Goal: Information Seeking & Learning: Learn about a topic

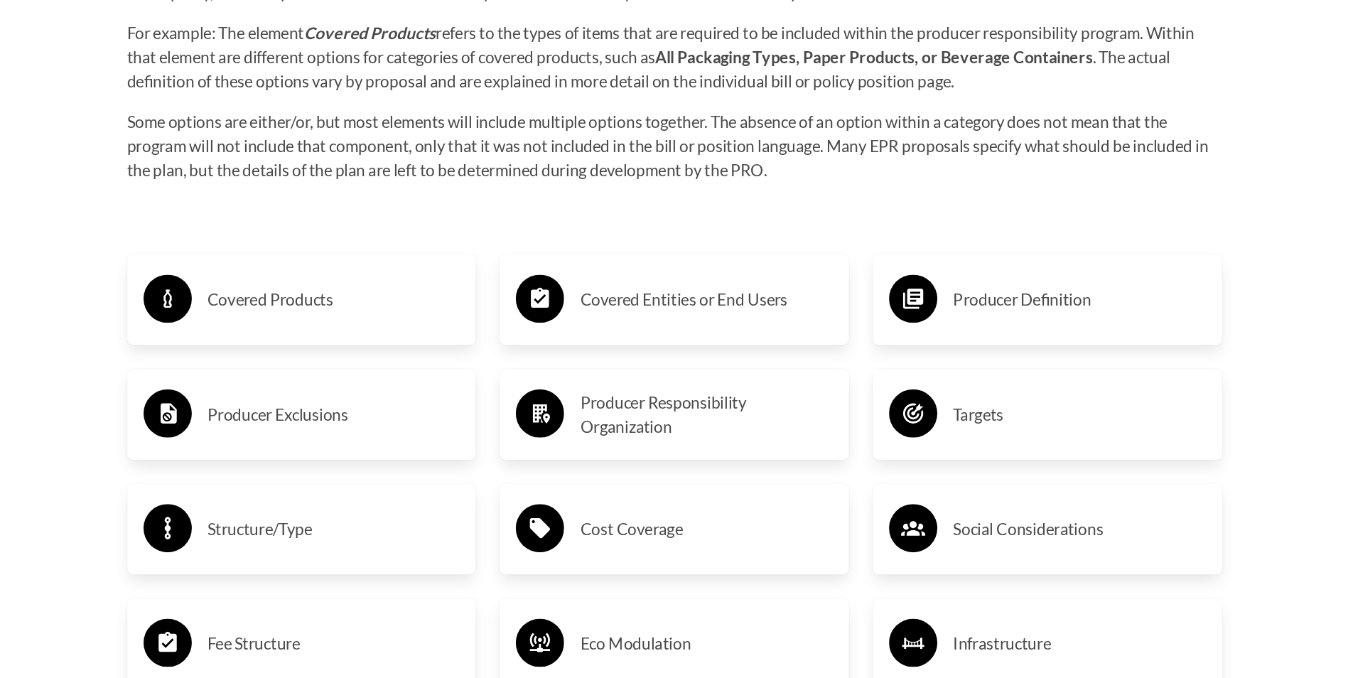
scroll to position [2203, 0]
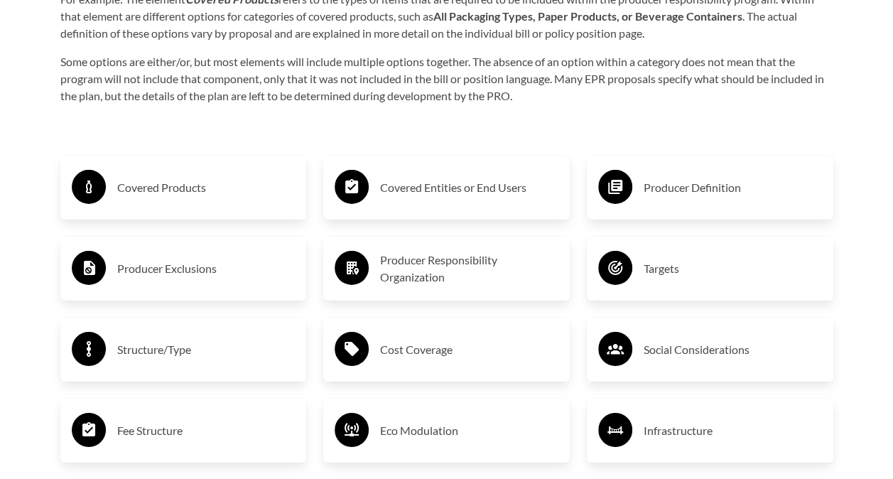
click at [190, 183] on h3 "Covered Products" at bounding box center [206, 187] width 178 height 23
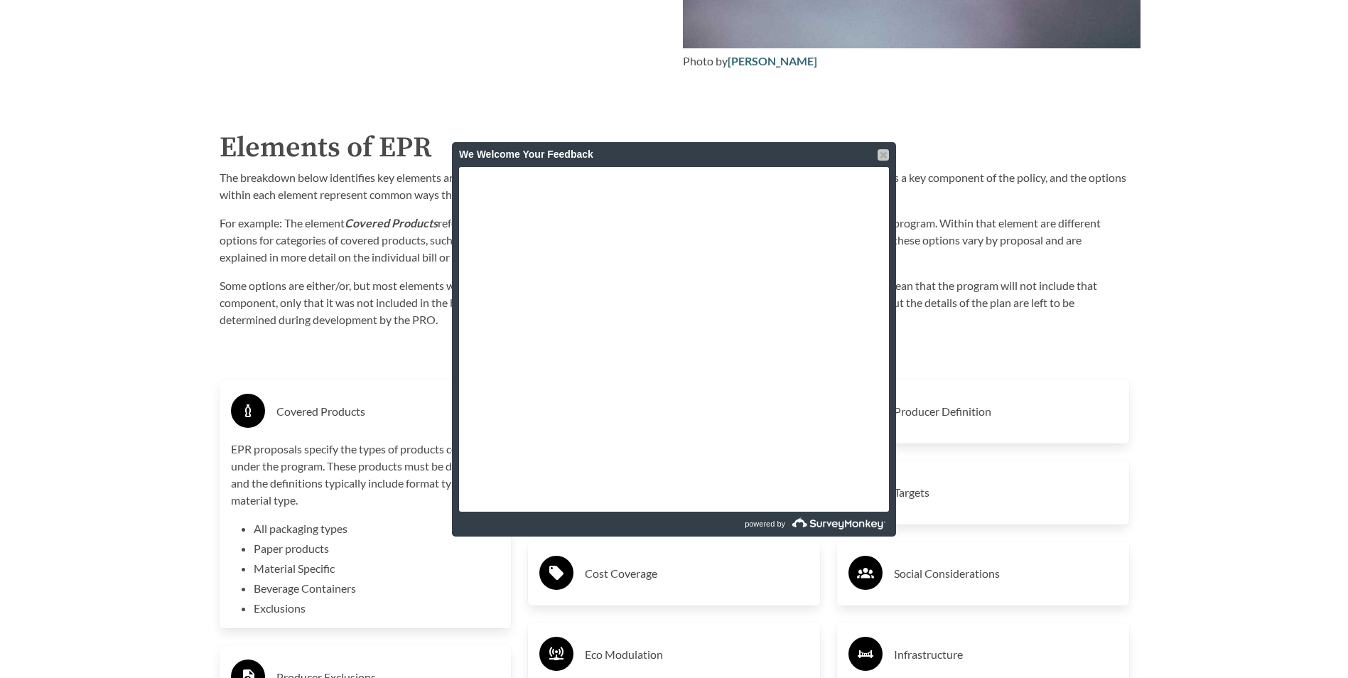
click at [884, 157] on div at bounding box center [883, 154] width 11 height 11
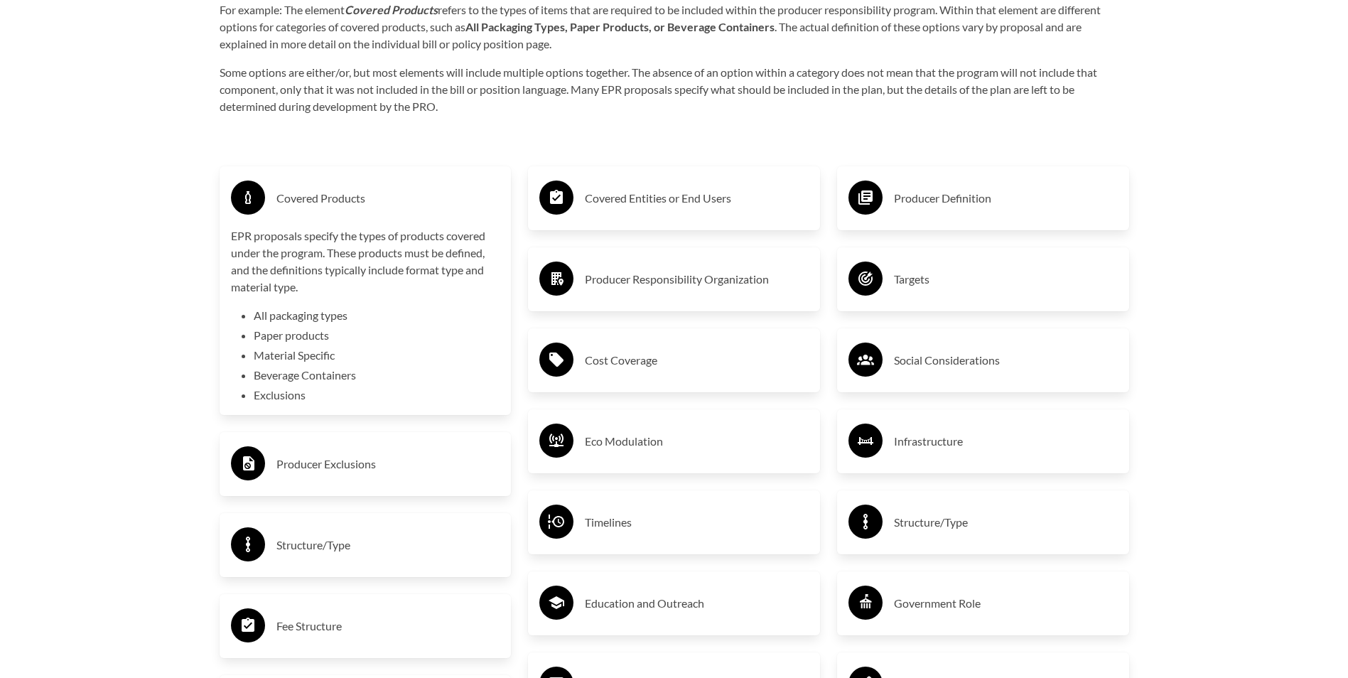
scroll to position [2488, 0]
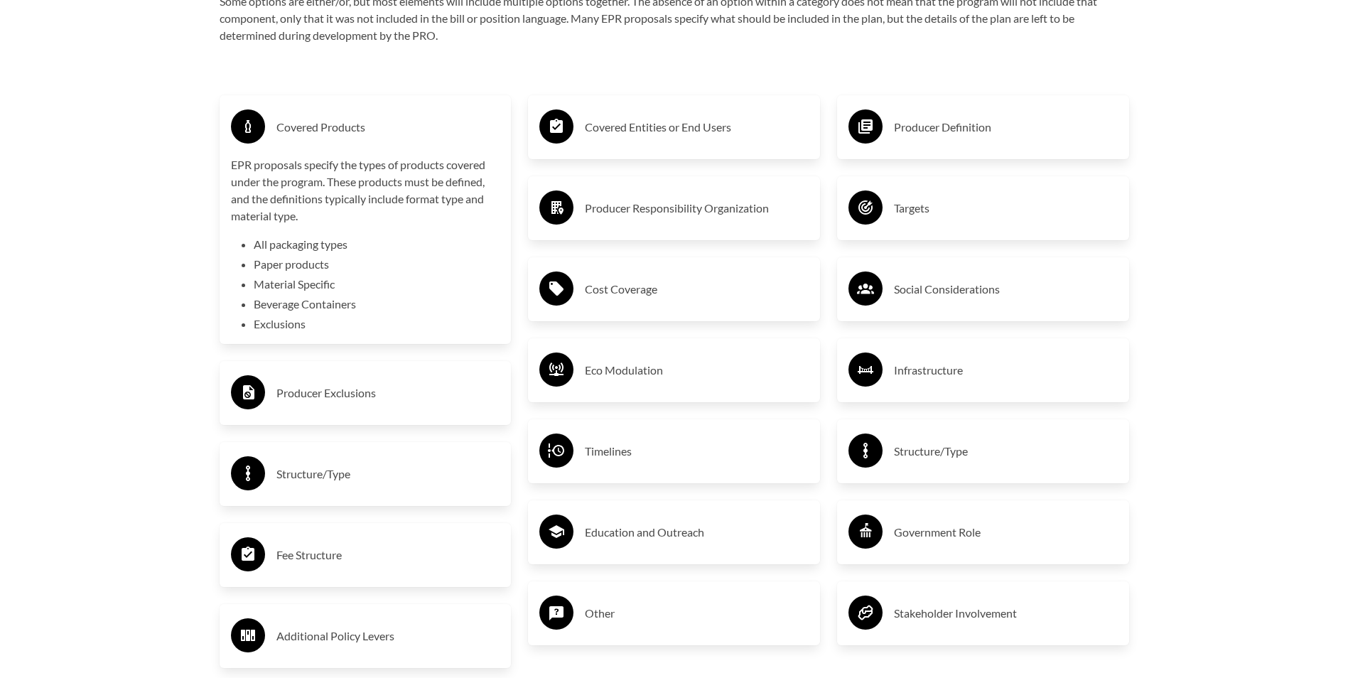
click at [355, 389] on h3 "Producer Exclusions" at bounding box center [388, 393] width 224 height 23
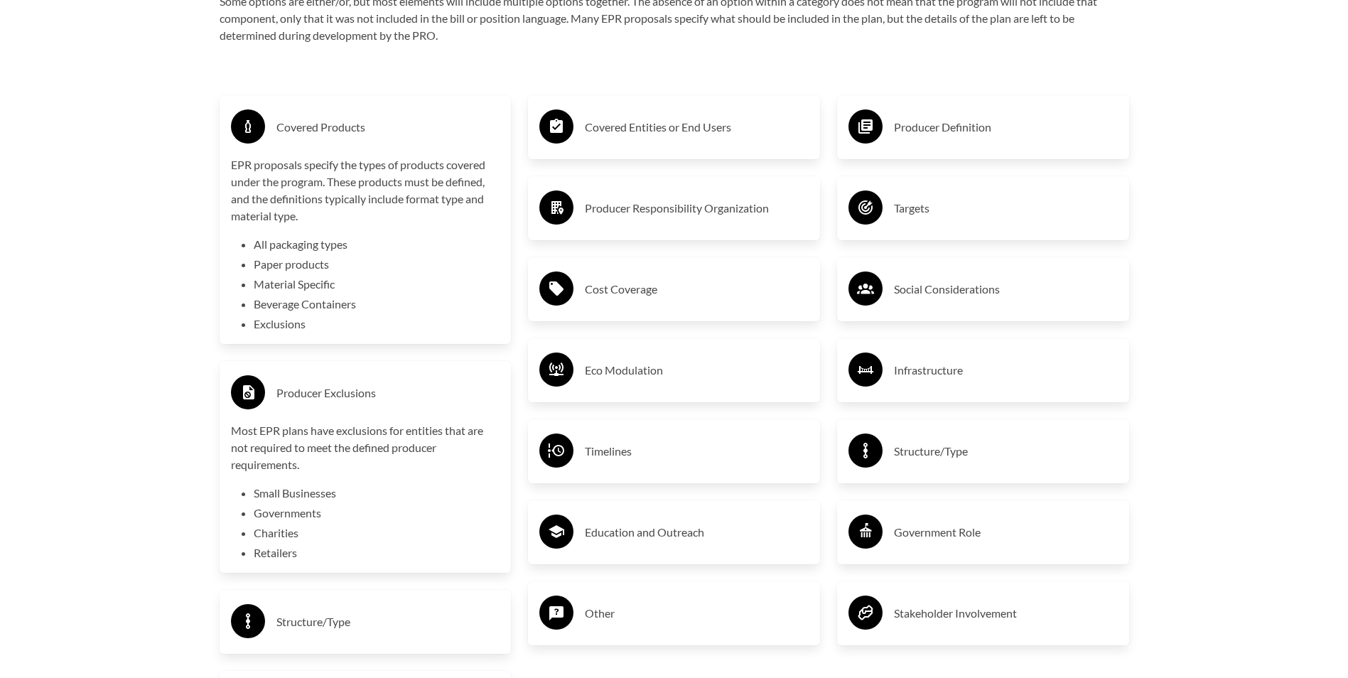
click at [665, 132] on h3 "Covered Entities or End Users" at bounding box center [697, 127] width 224 height 23
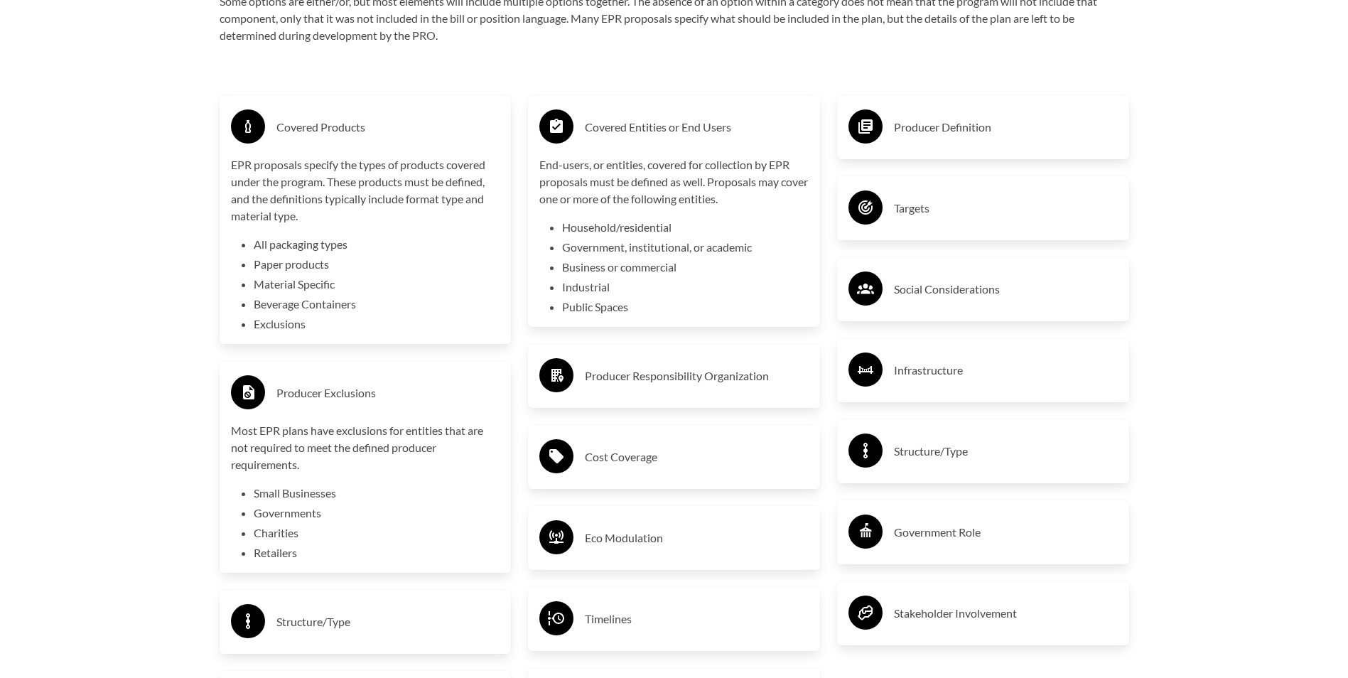
click at [655, 271] on li "Business or commercial" at bounding box center [685, 267] width 247 height 17
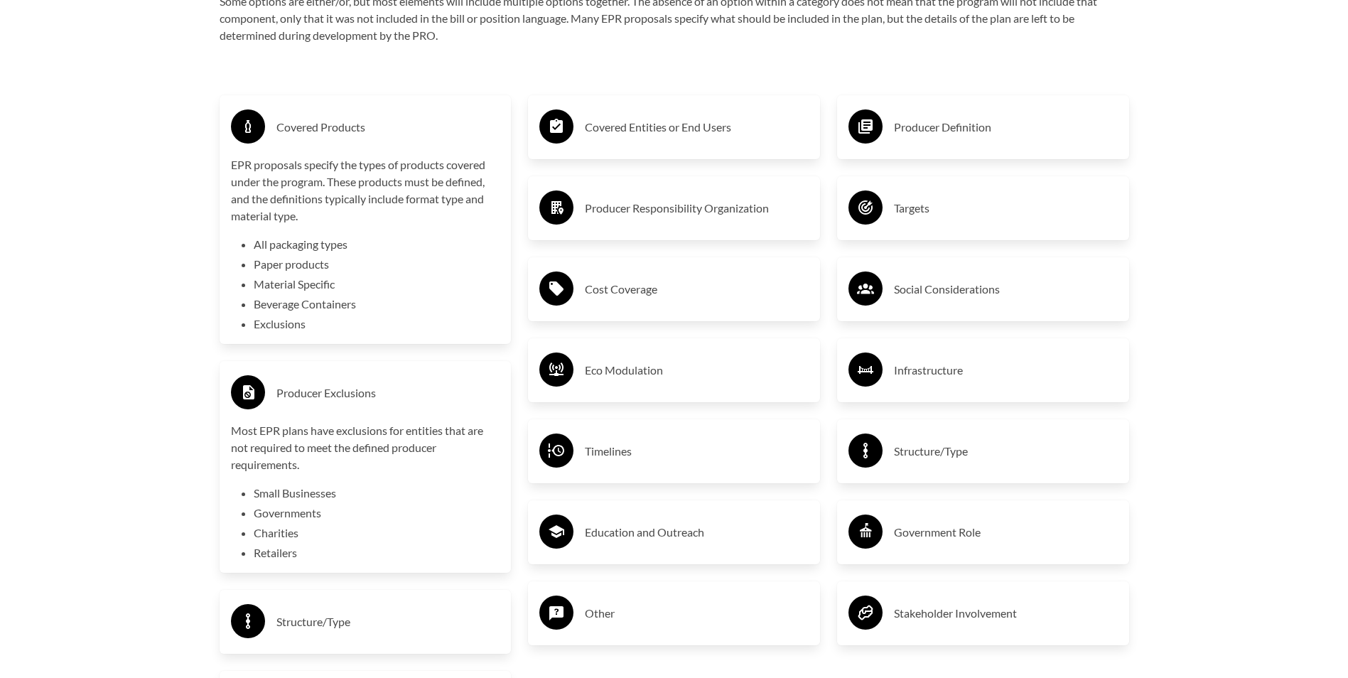
click at [657, 130] on h3 "Covered Entities or End Users" at bounding box center [697, 127] width 224 height 23
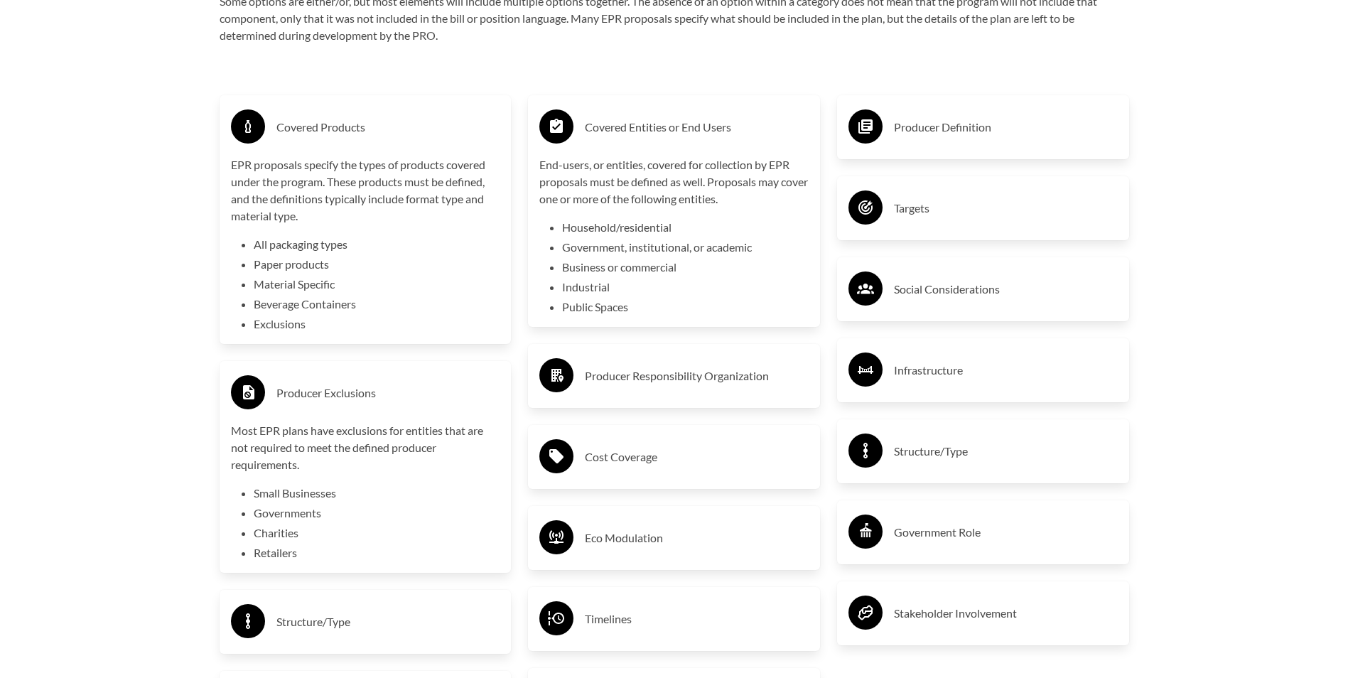
click at [893, 139] on h3 "Producer Definition" at bounding box center [1006, 127] width 224 height 23
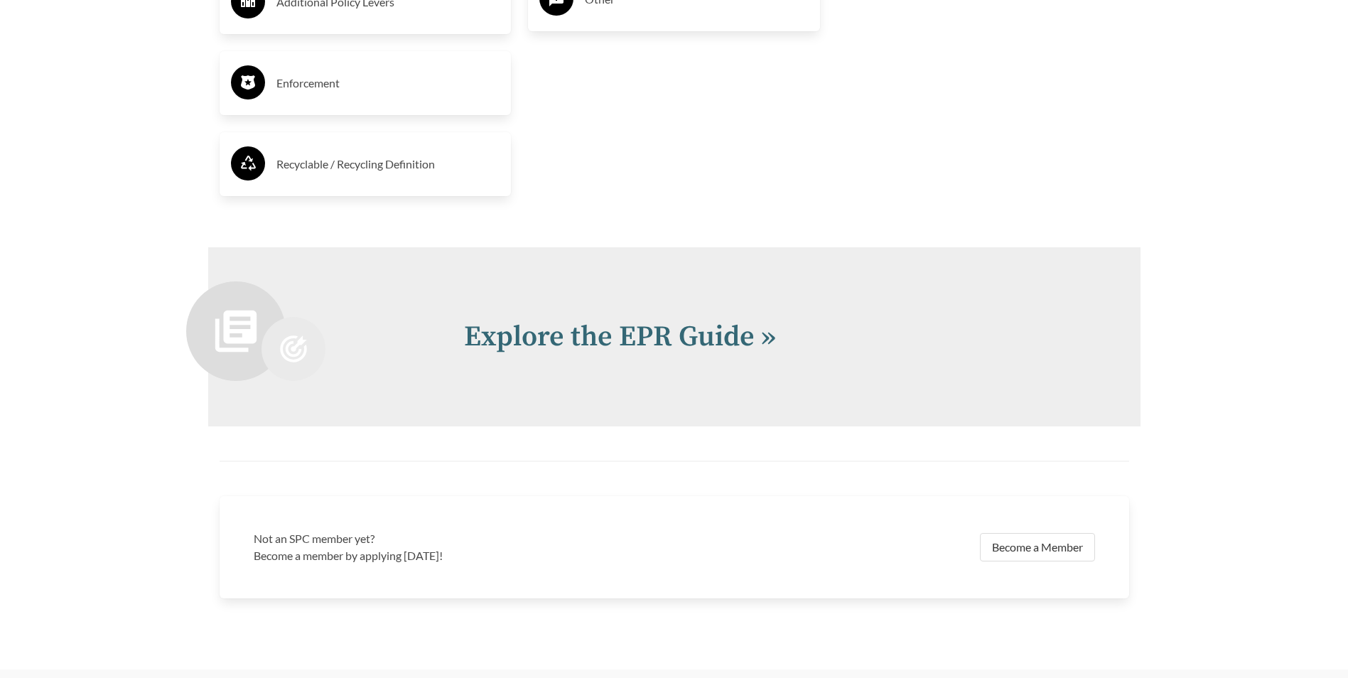
scroll to position [3341, 0]
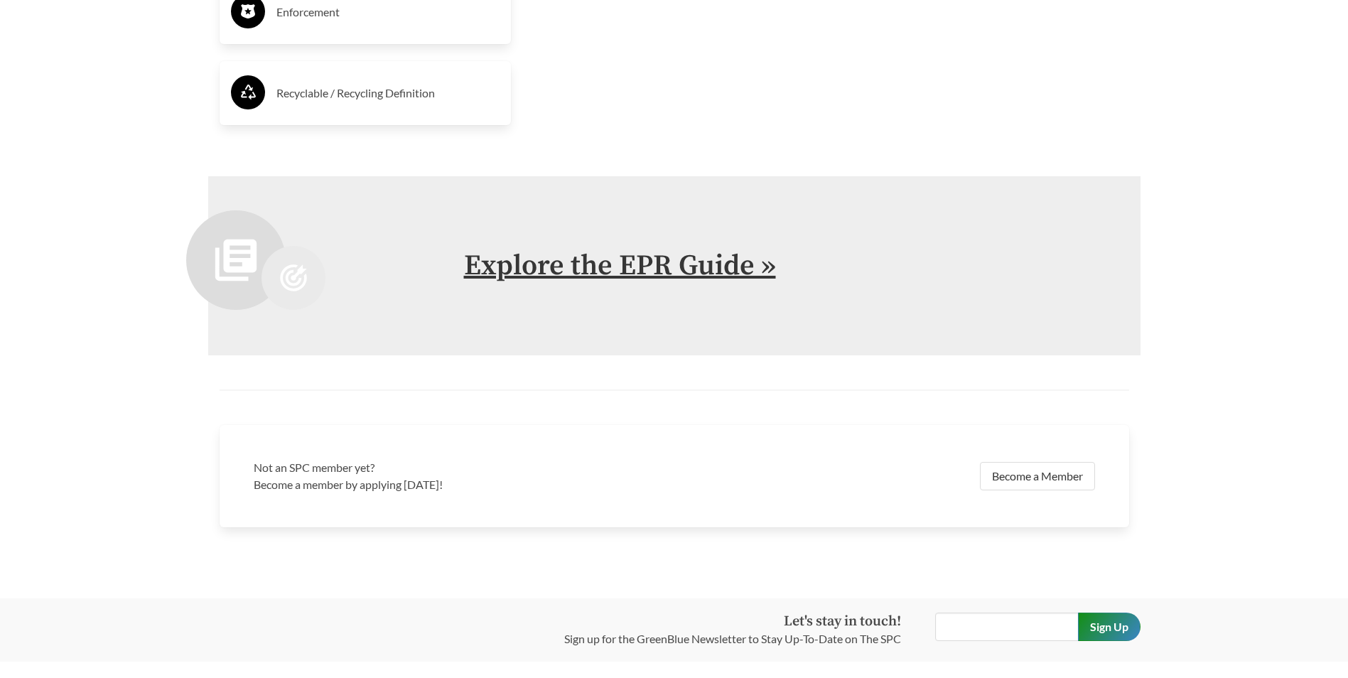
click at [613, 265] on link "Explore the EPR Guide »" at bounding box center [620, 266] width 312 height 36
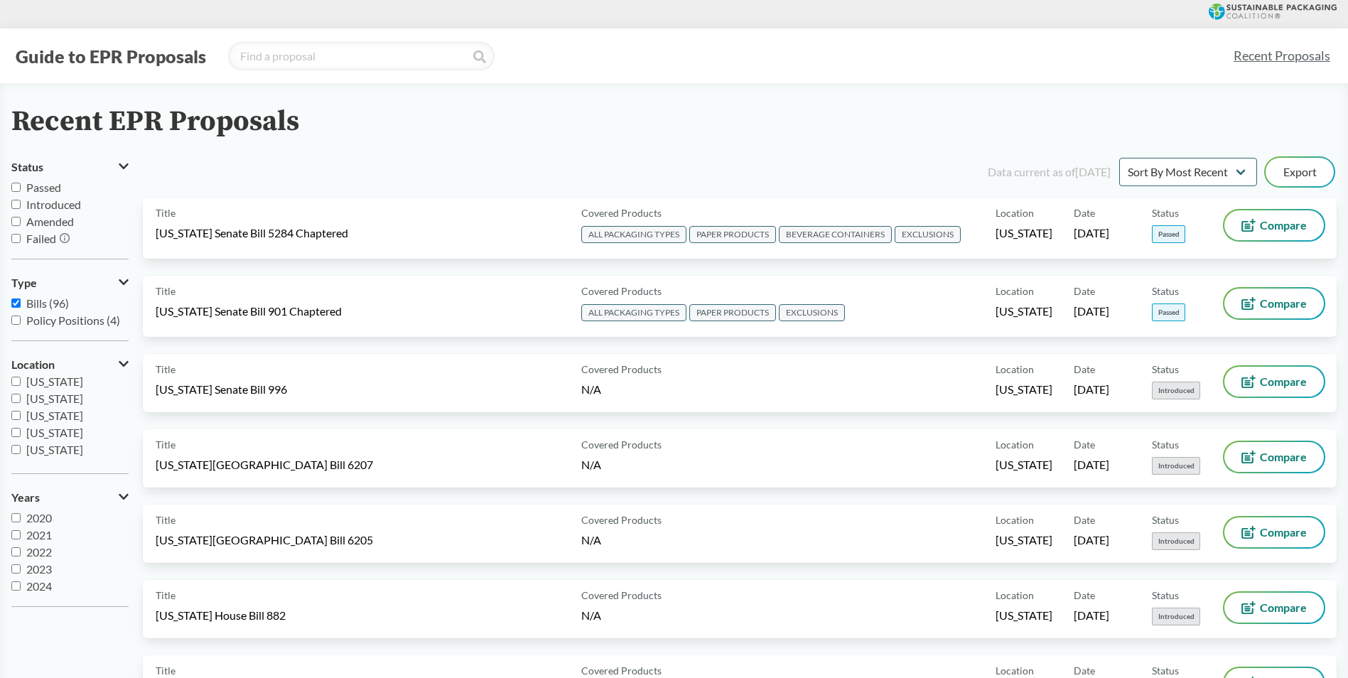
scroll to position [151, 0]
click at [16, 407] on input "[US_STATE]" at bounding box center [15, 404] width 9 height 9
checkbox input "true"
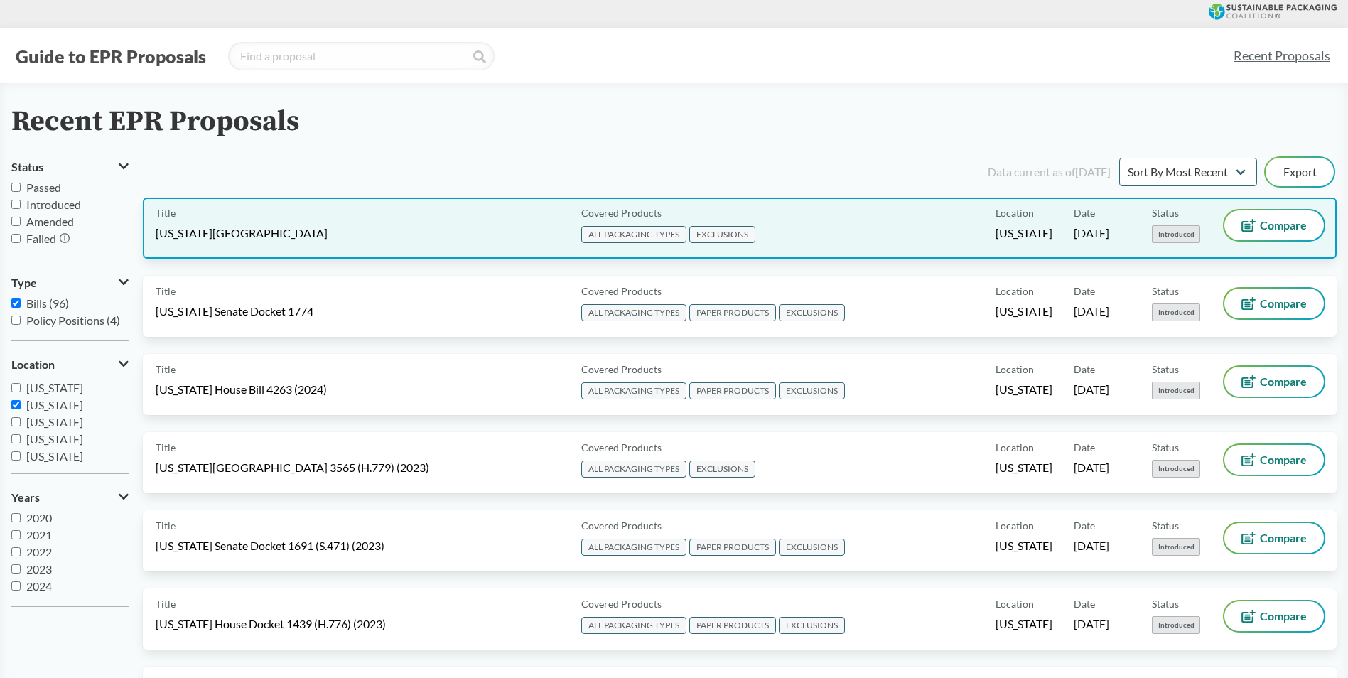
click at [423, 233] on div "Title [US_STATE][GEOGRAPHIC_DATA]" at bounding box center [366, 228] width 420 height 36
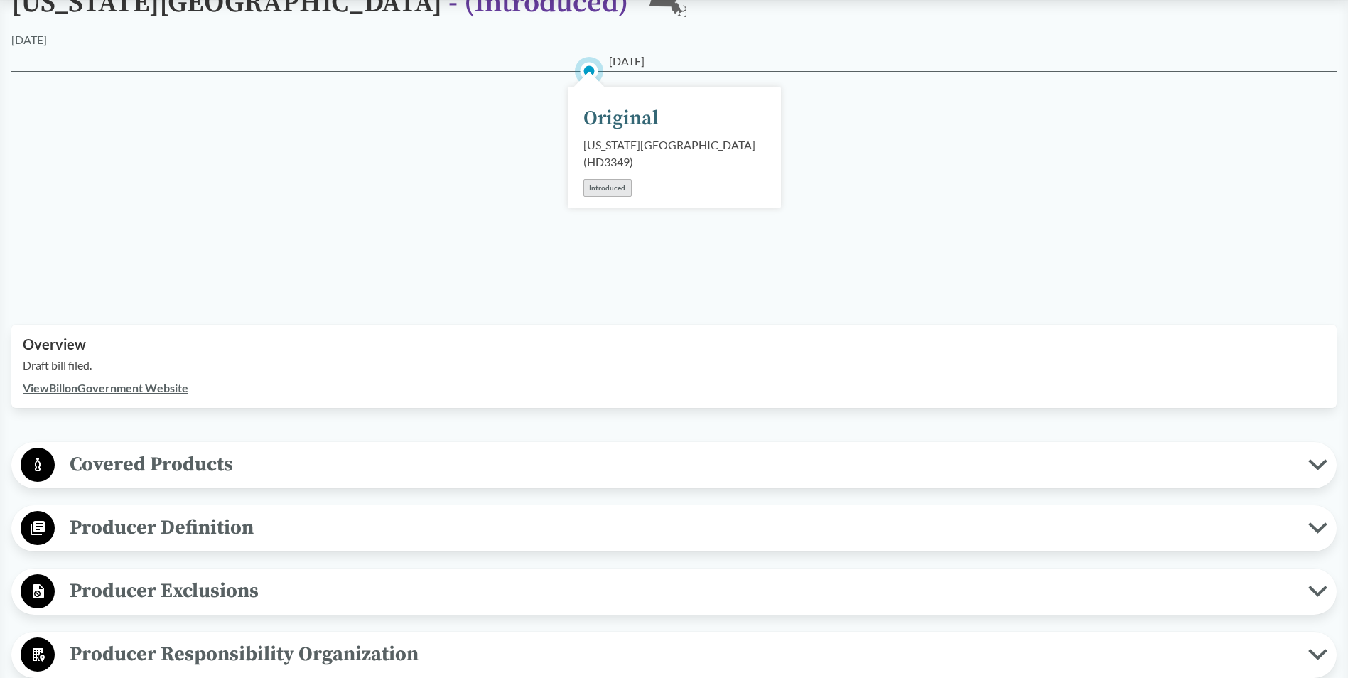
scroll to position [213, 0]
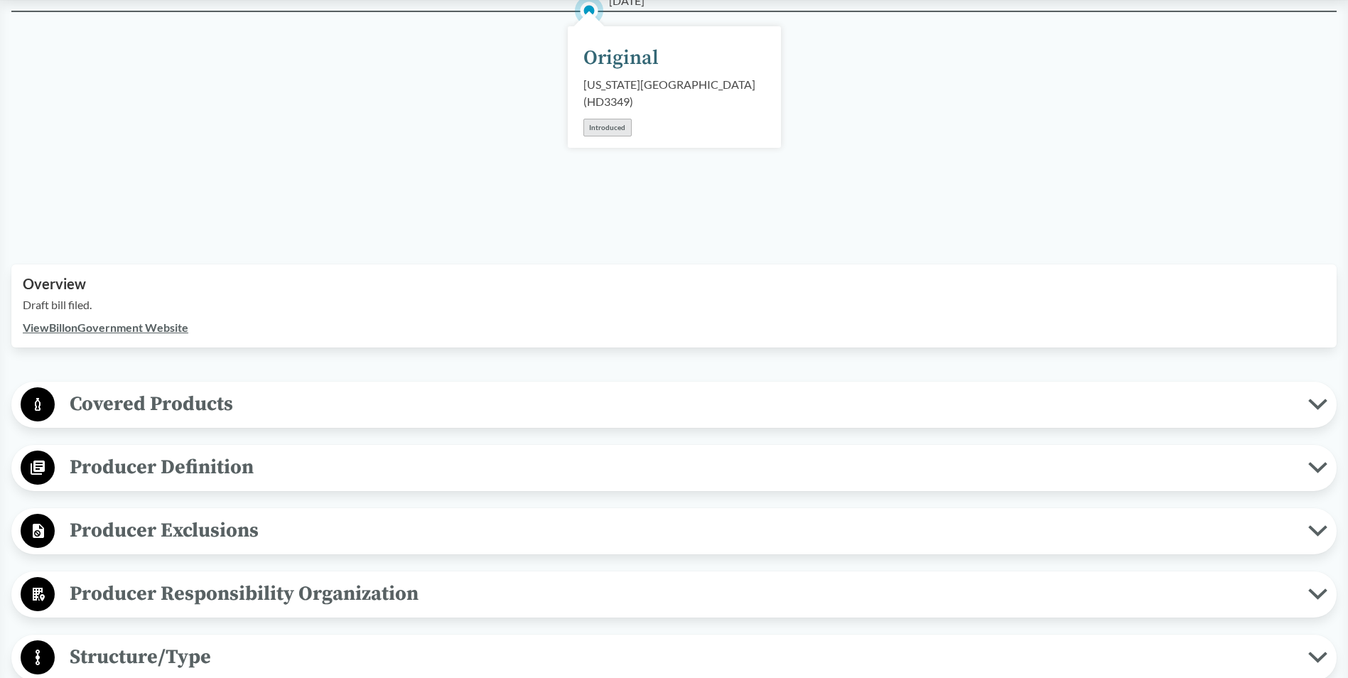
click at [186, 399] on span "Covered Products" at bounding box center [682, 404] width 1254 height 32
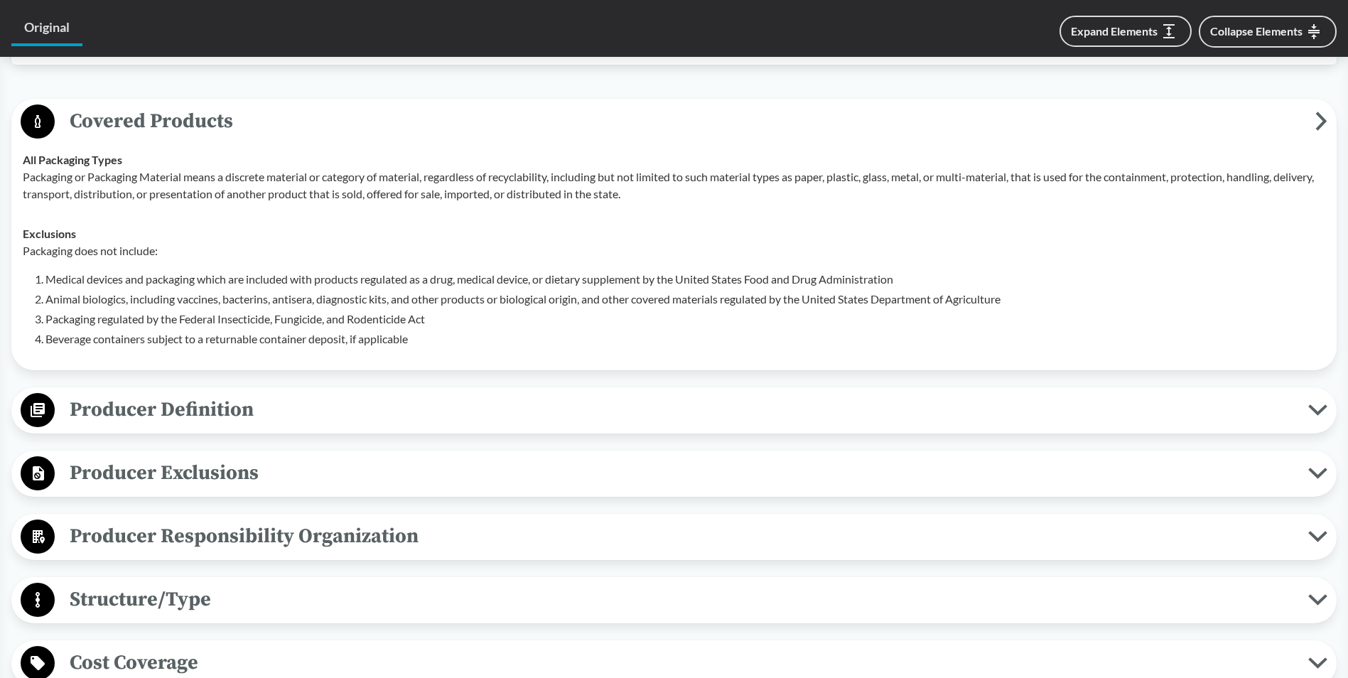
scroll to position [498, 0]
click at [186, 404] on span "Producer Definition" at bounding box center [682, 408] width 1254 height 32
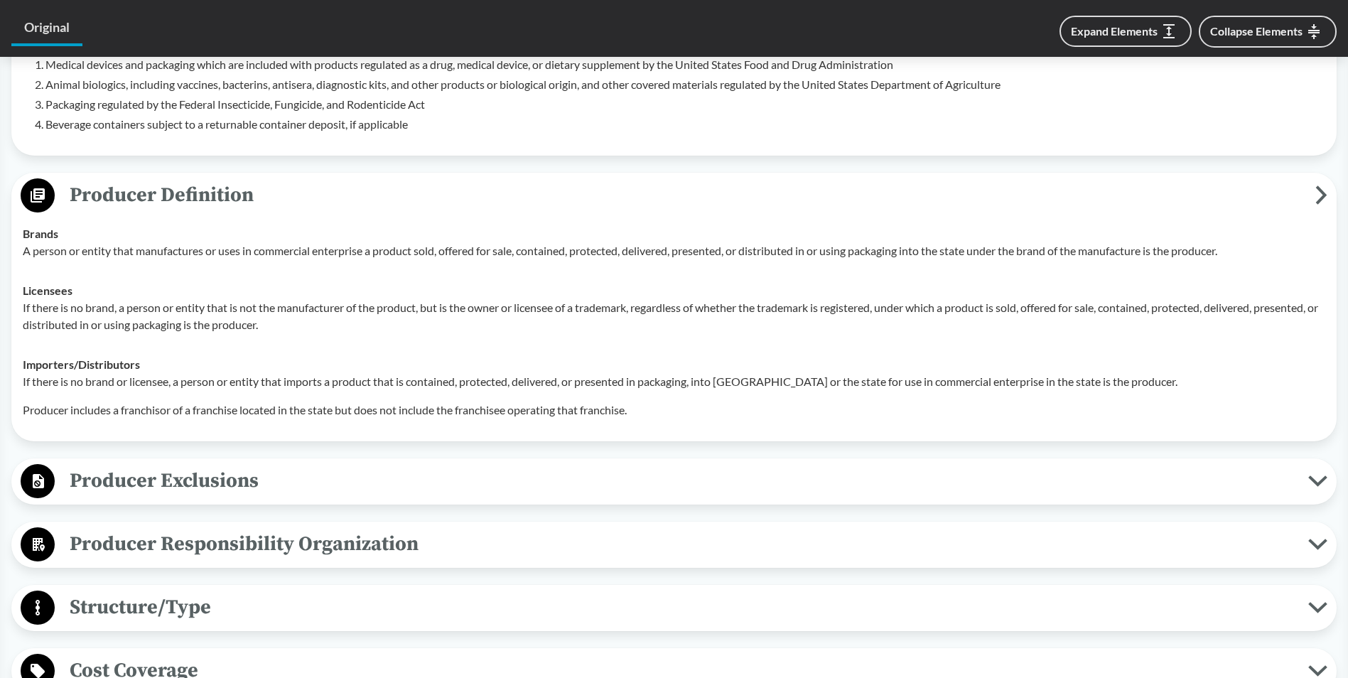
scroll to position [782, 0]
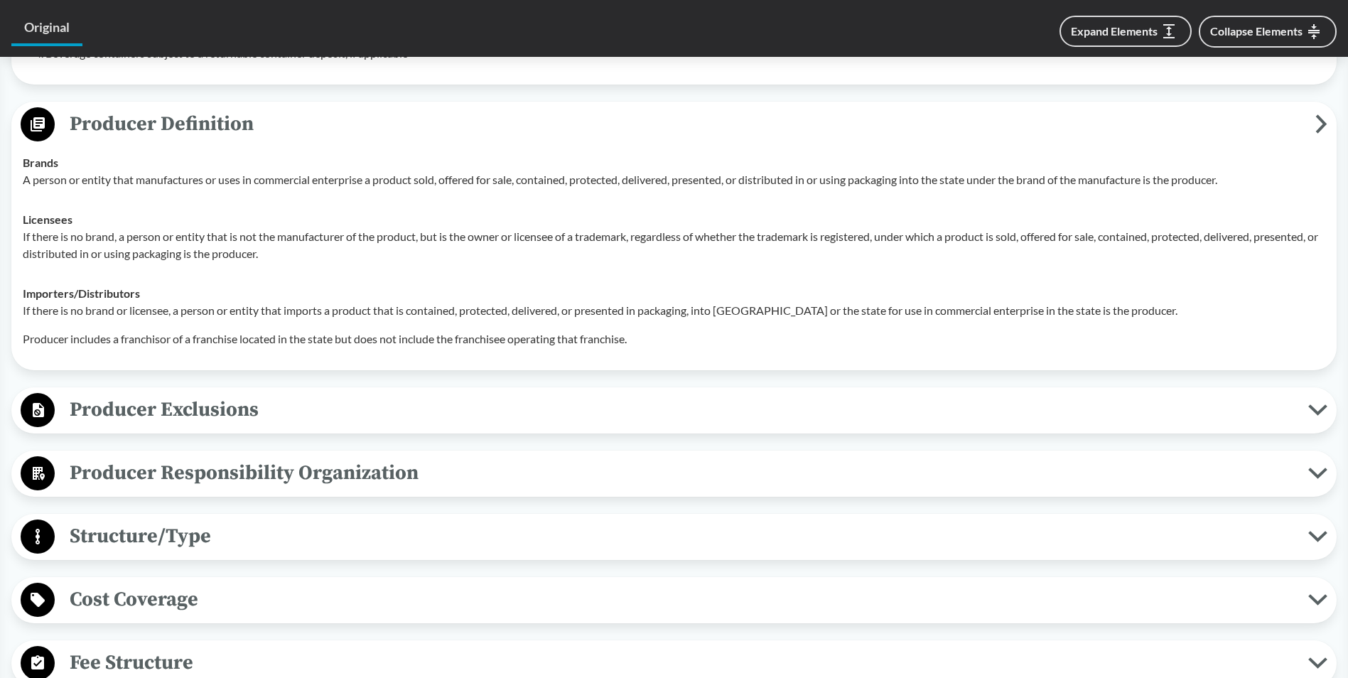
click at [229, 412] on span "Producer Exclusions" at bounding box center [682, 410] width 1254 height 32
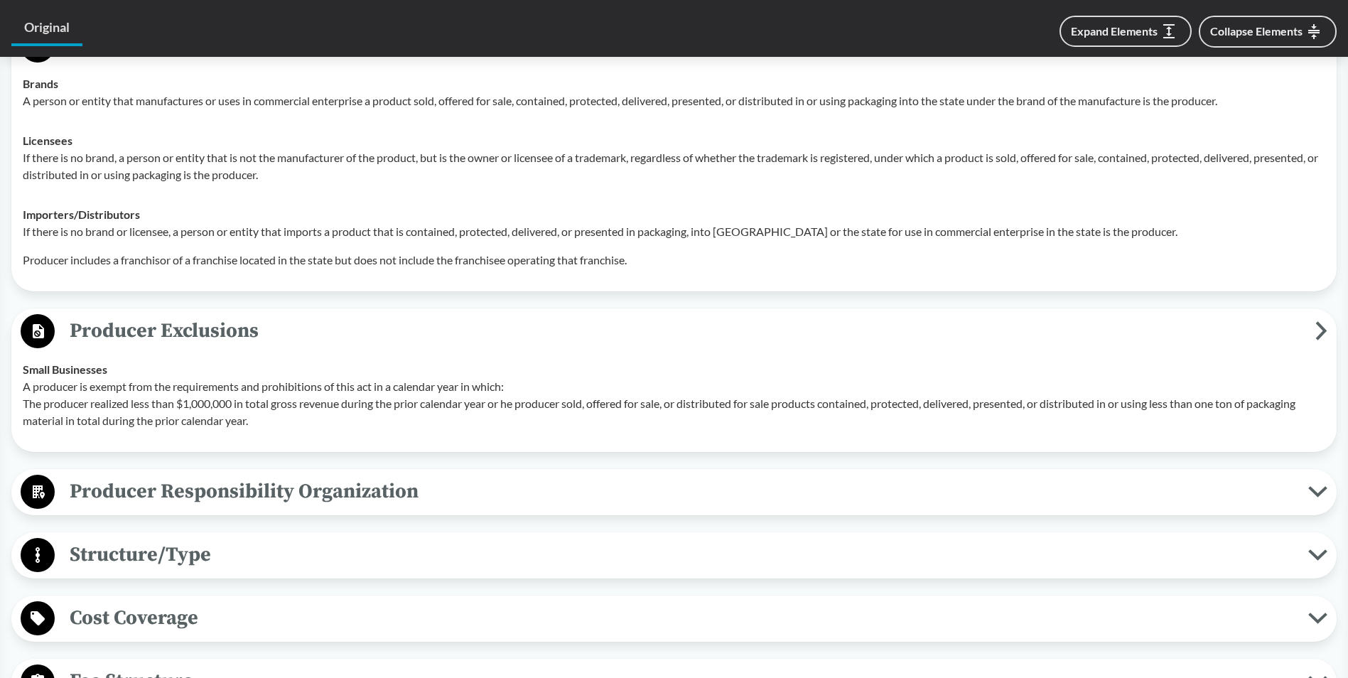
scroll to position [924, 0]
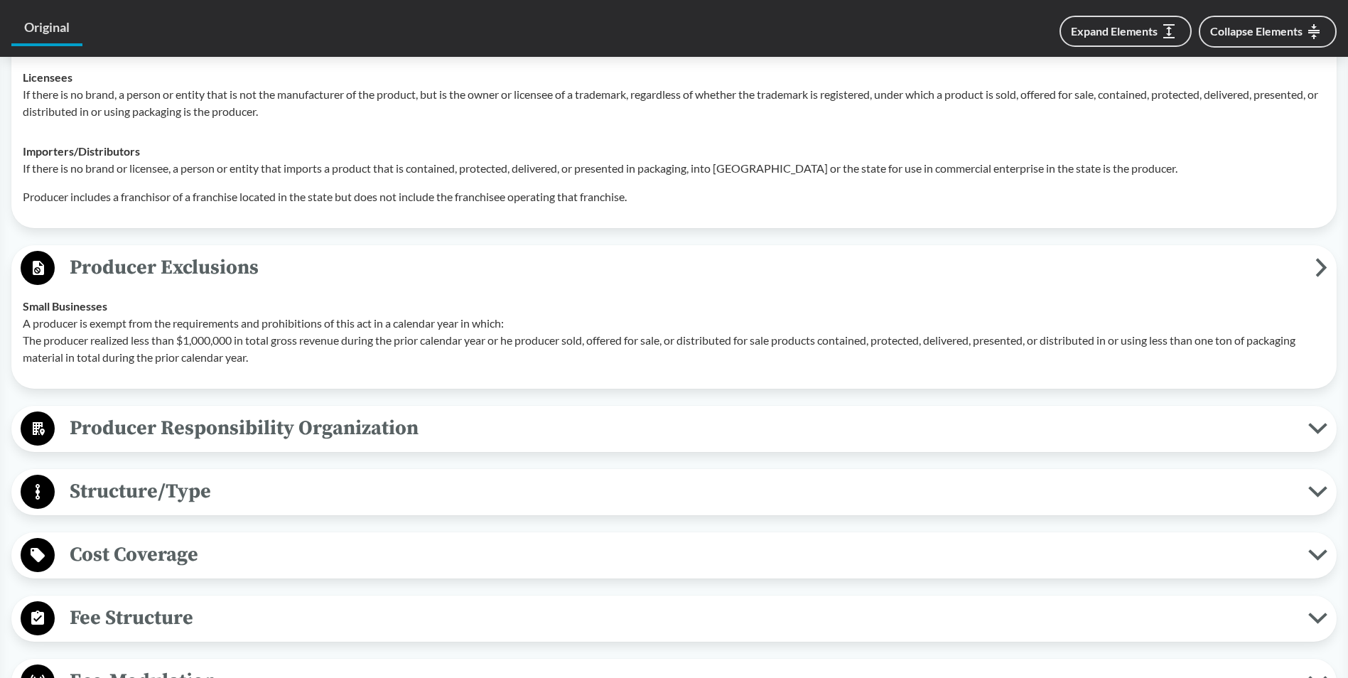
click at [336, 424] on span "Producer Responsibility Organization" at bounding box center [682, 428] width 1254 height 32
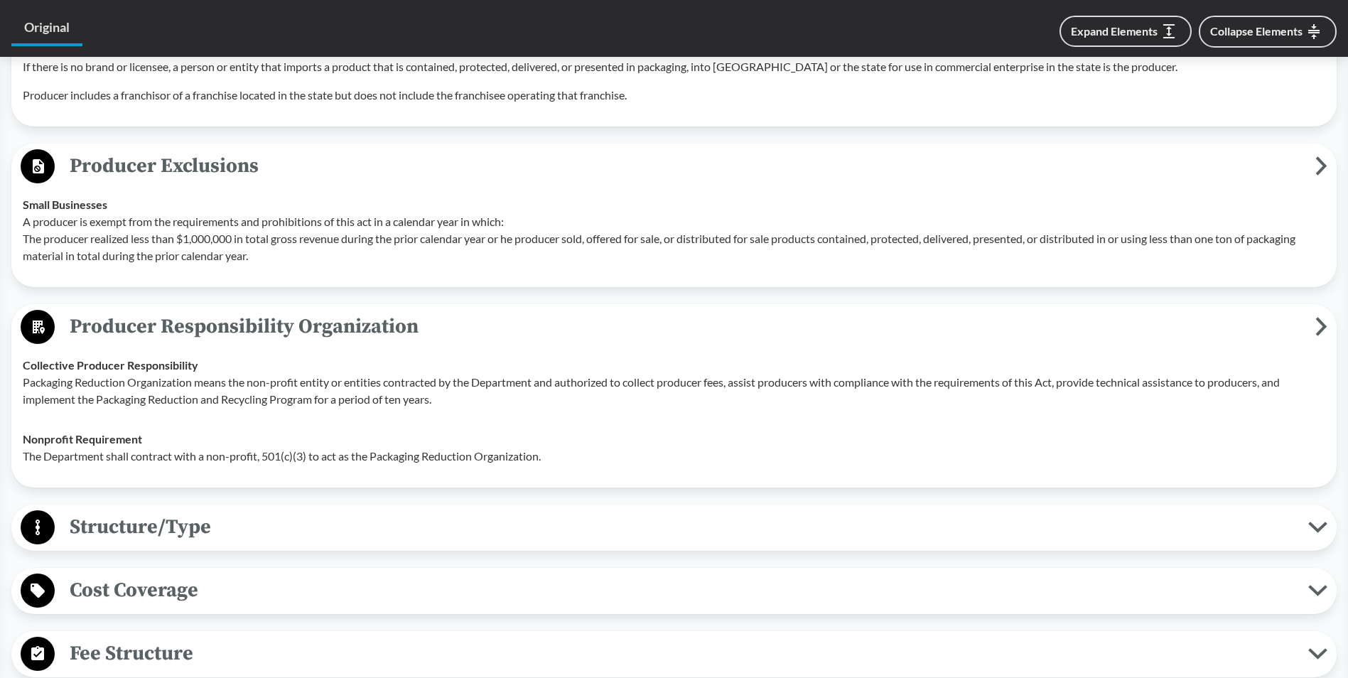
scroll to position [1208, 0]
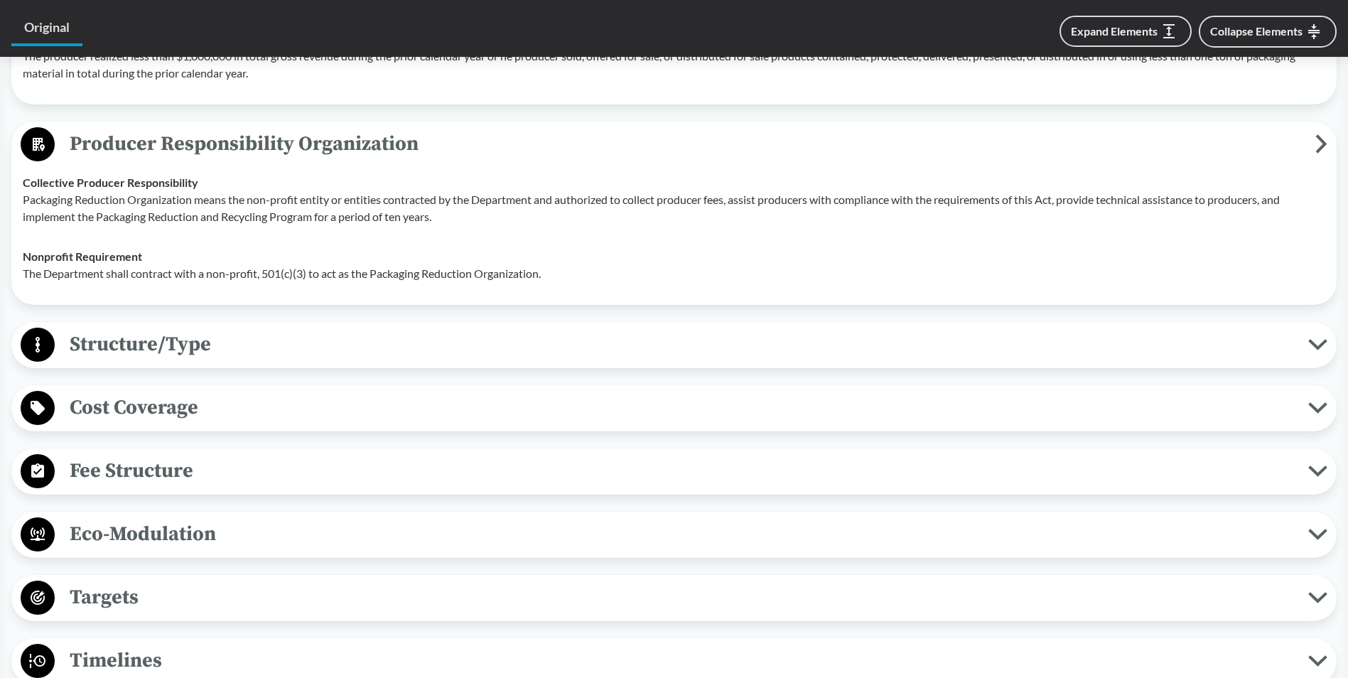
click at [241, 352] on span "Structure/Type" at bounding box center [682, 344] width 1254 height 32
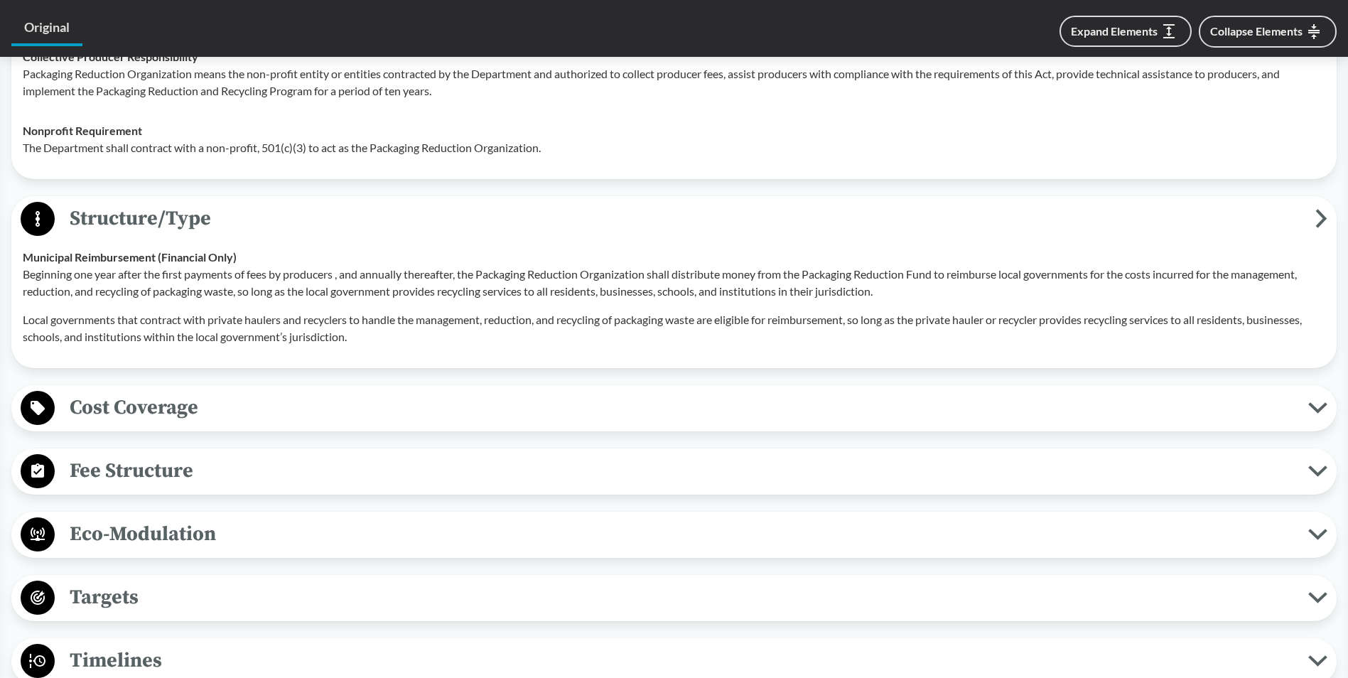
scroll to position [1422, 0]
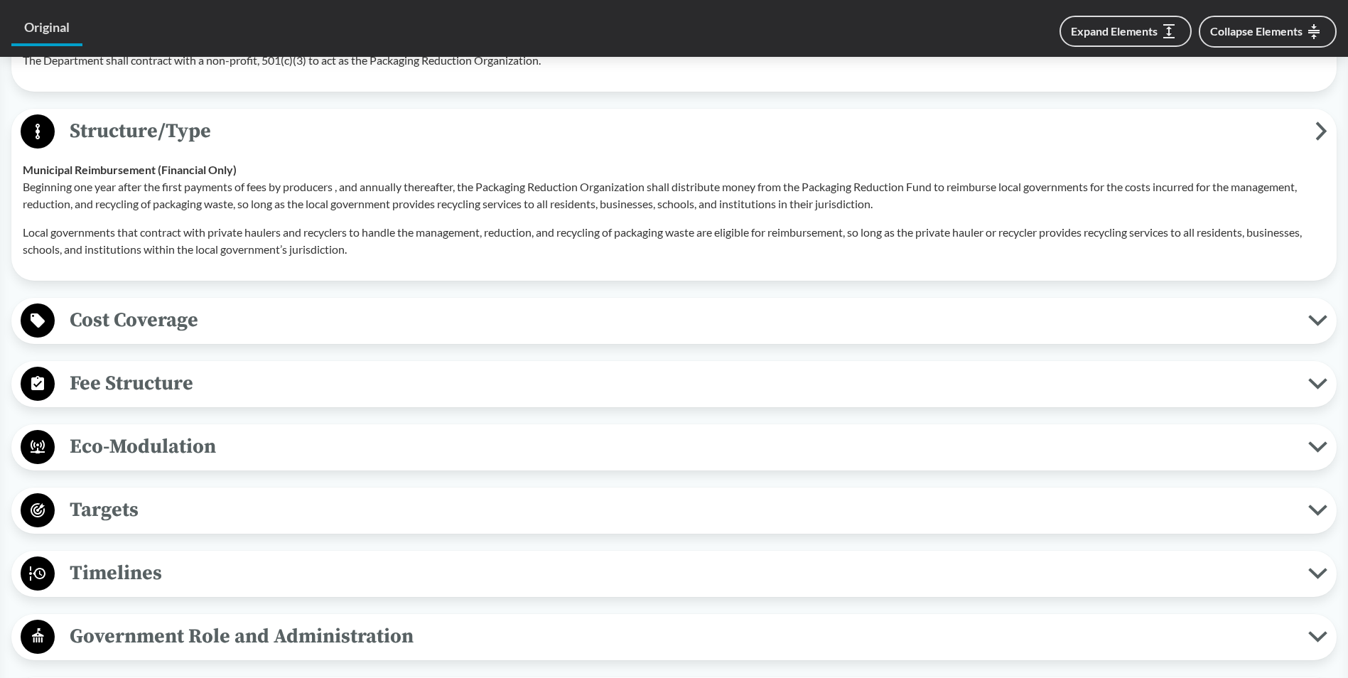
click at [237, 322] on span "Cost Coverage" at bounding box center [682, 320] width 1254 height 32
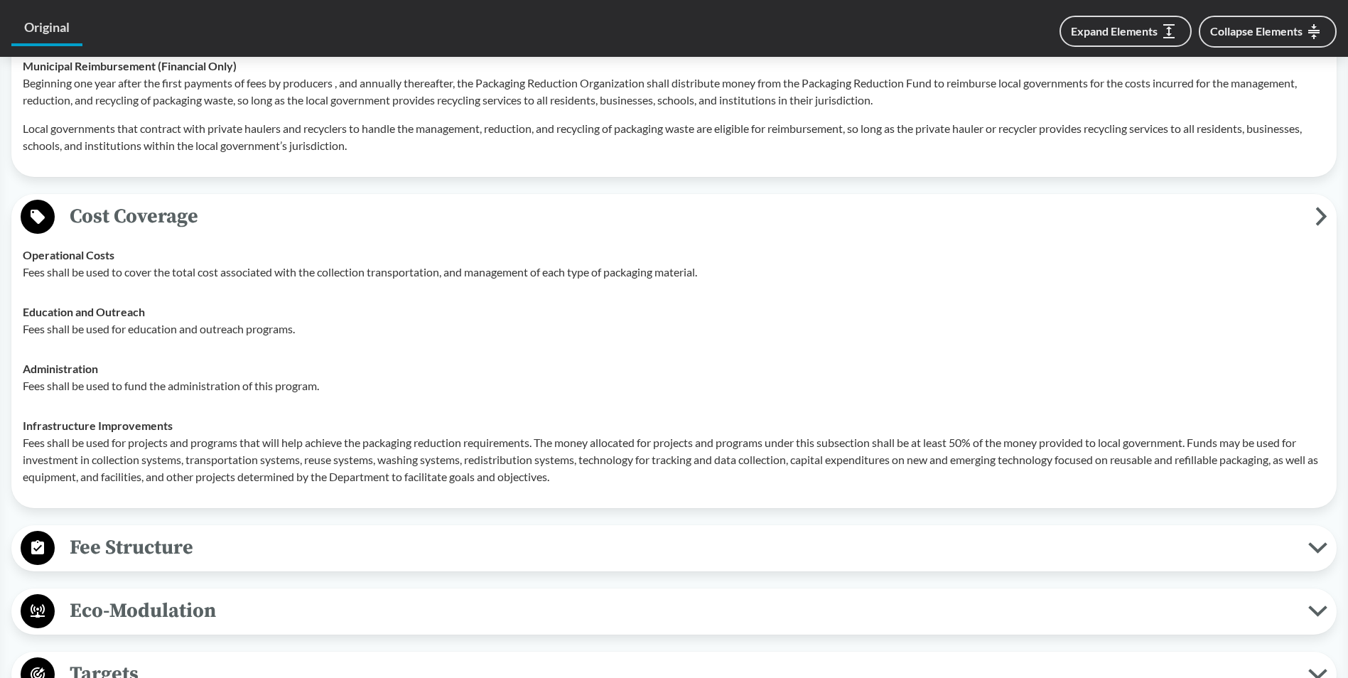
scroll to position [1706, 0]
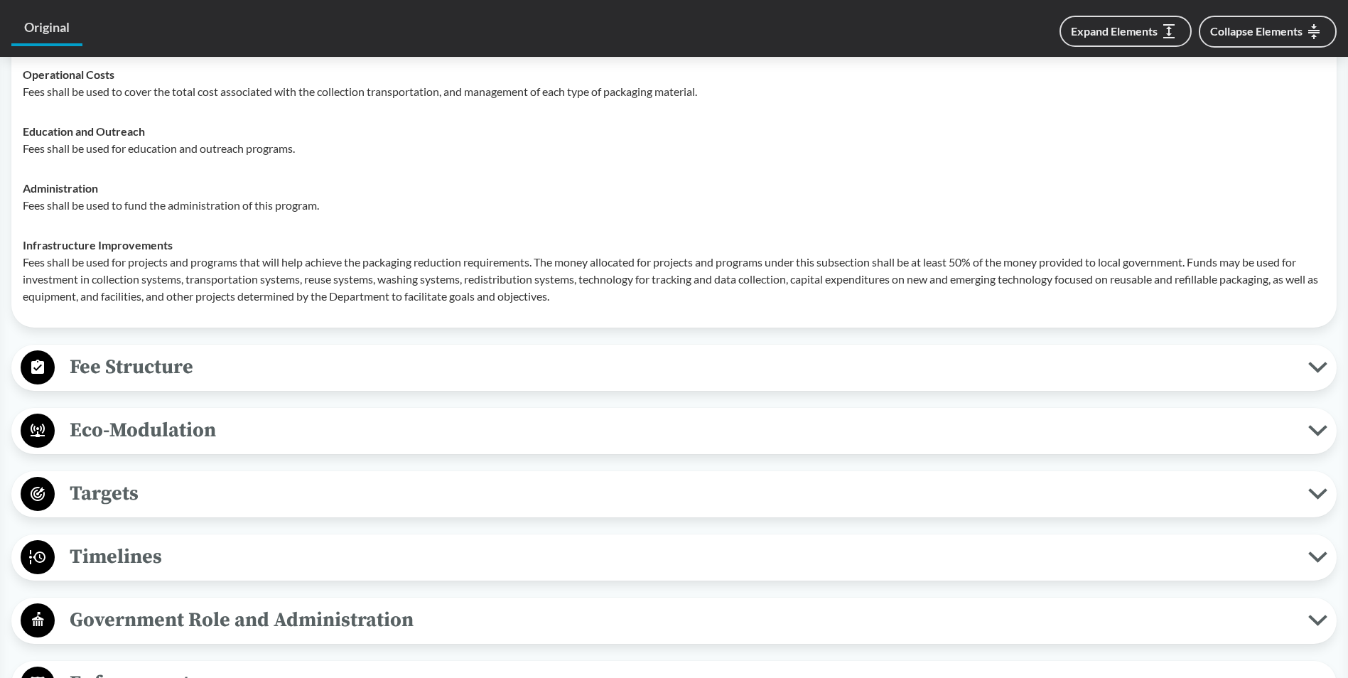
click at [227, 367] on span "Fee Structure" at bounding box center [682, 367] width 1254 height 32
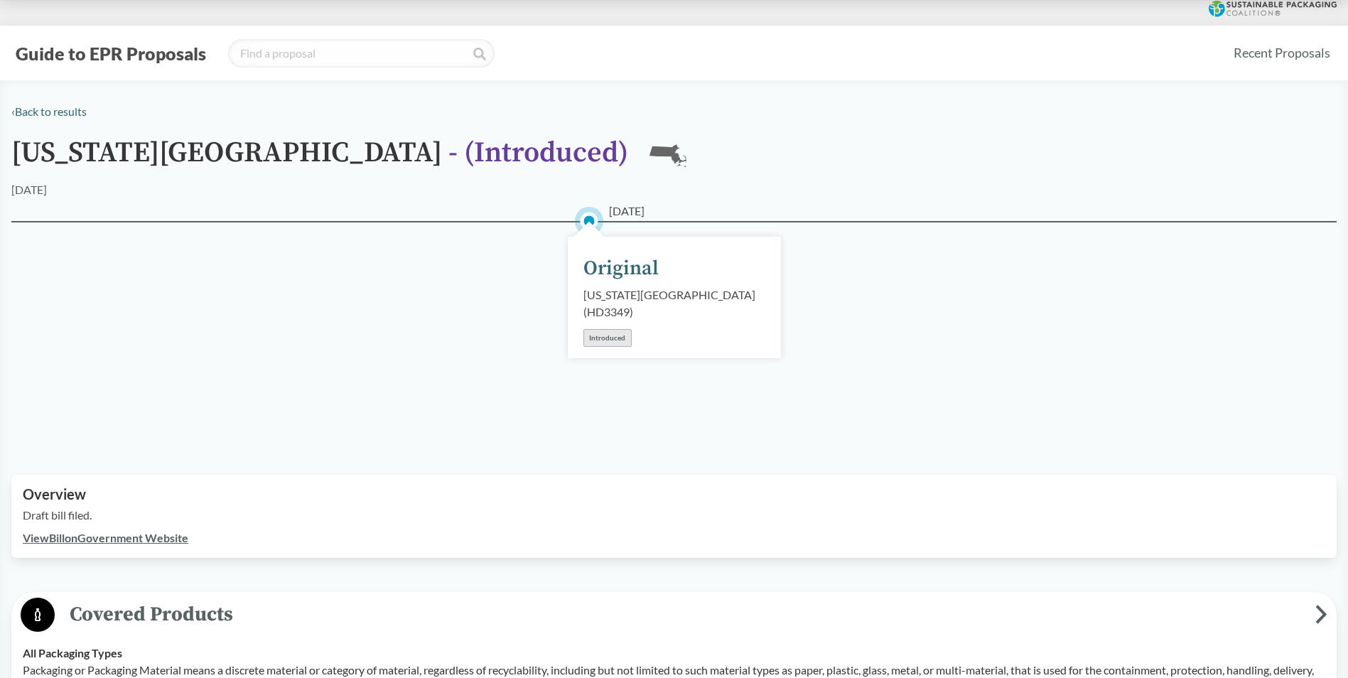
scroll to position [0, 0]
